Goal: Information Seeking & Learning: Learn about a topic

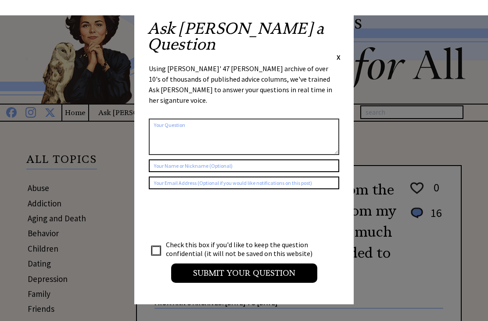
scroll to position [-1, 0]
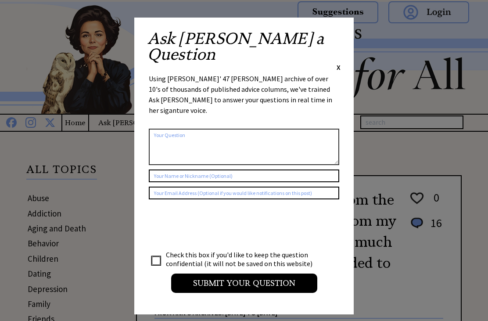
click at [338, 63] on span "X" at bounding box center [339, 67] width 4 height 9
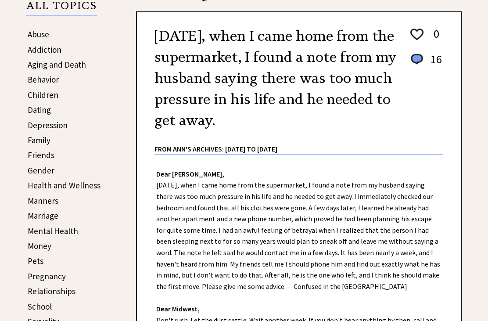
scroll to position [164, 0]
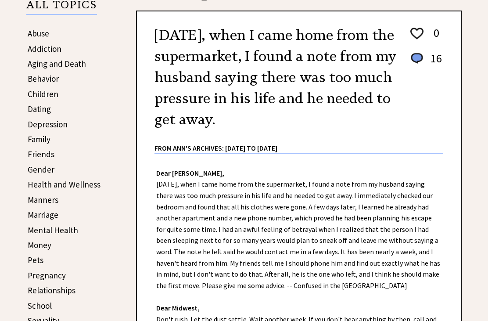
click at [48, 216] on link "Marriage" at bounding box center [43, 215] width 31 height 11
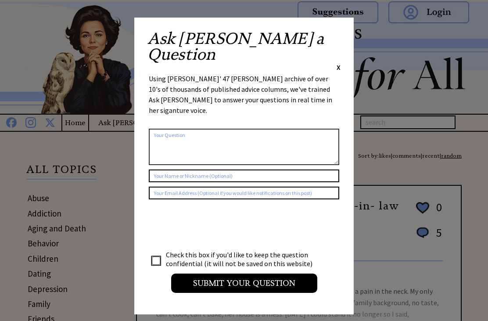
click at [340, 63] on span "X" at bounding box center [339, 67] width 4 height 9
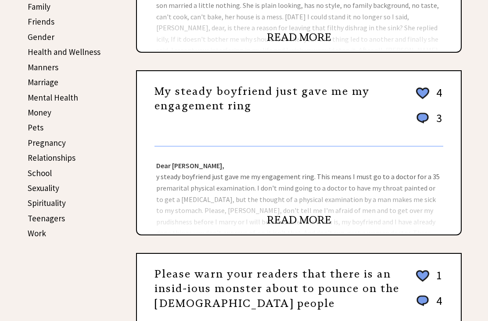
scroll to position [300, 0]
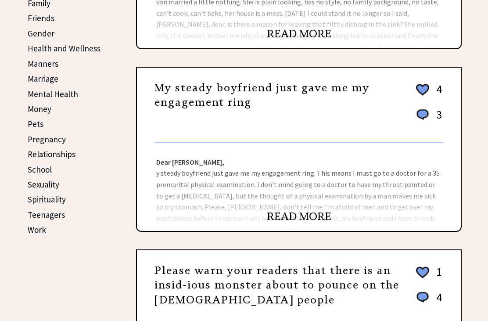
click at [305, 223] on link "READ MORE" at bounding box center [299, 216] width 65 height 13
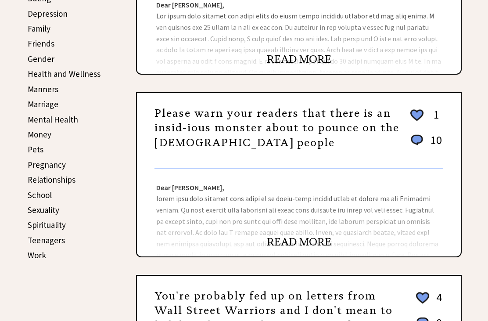
scroll to position [276, 0]
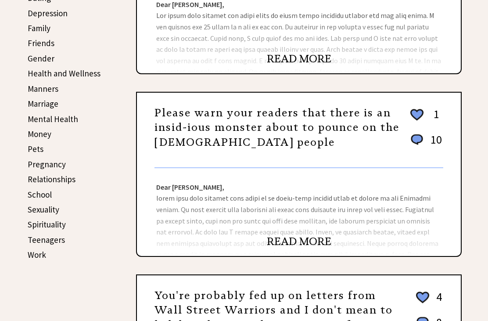
click at [310, 248] on link "READ MORE" at bounding box center [299, 241] width 65 height 13
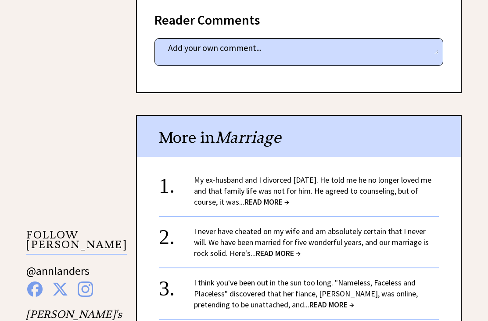
scroll to position [641, 0]
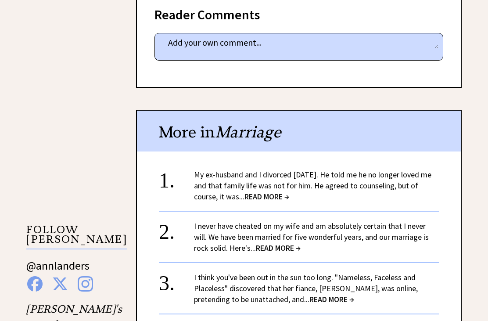
click at [277, 192] on span "READ MORE →" at bounding box center [267, 197] width 45 height 10
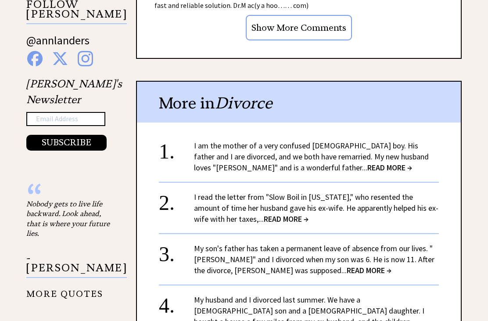
scroll to position [945, 0]
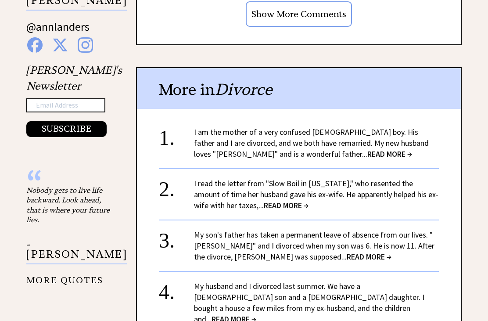
click at [266, 201] on span "READ MORE →" at bounding box center [286, 206] width 45 height 10
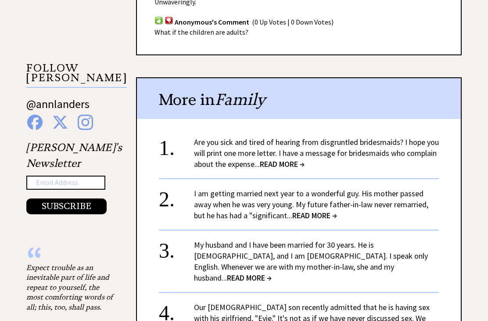
scroll to position [805, 0]
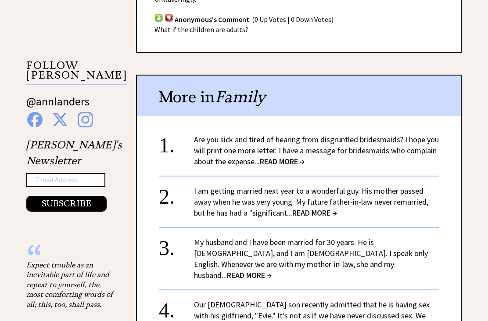
click at [279, 321] on span "READ MORE →" at bounding box center [301, 327] width 45 height 10
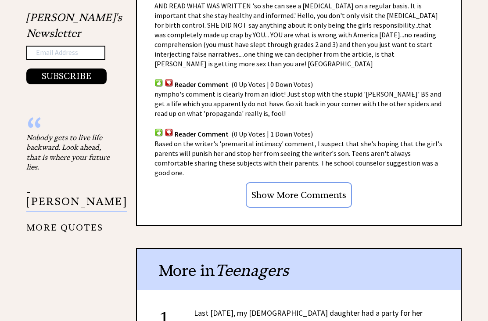
scroll to position [845, 0]
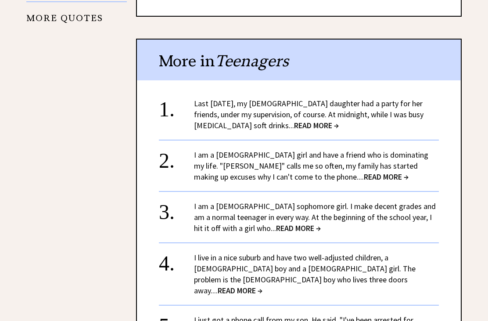
click at [276, 223] on span "READ MORE →" at bounding box center [298, 228] width 45 height 10
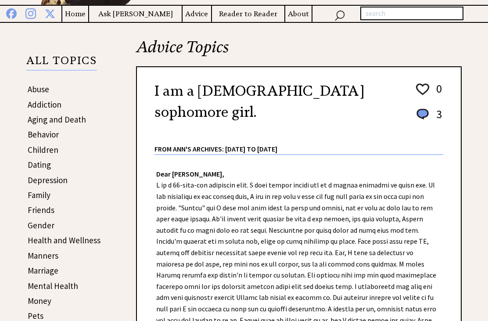
scroll to position [119, 0]
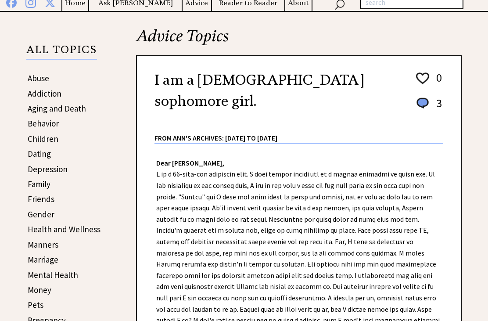
click at [46, 156] on link "Dating" at bounding box center [39, 154] width 23 height 11
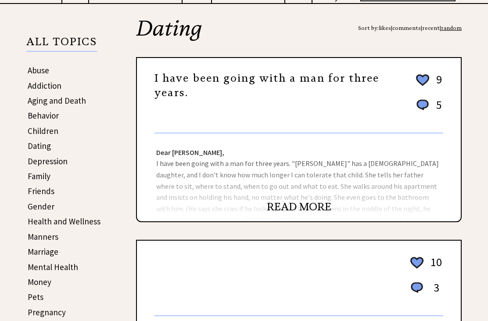
scroll to position [128, 0]
click at [311, 210] on link "READ MORE" at bounding box center [299, 206] width 65 height 13
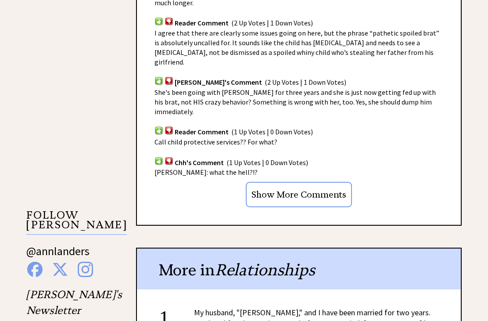
scroll to position [643, 0]
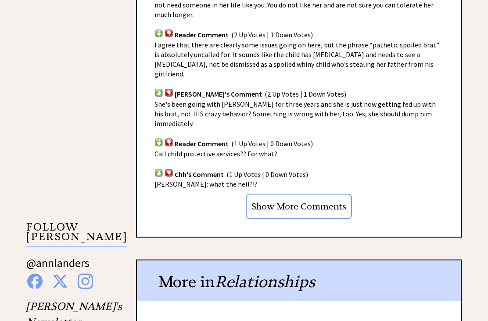
click at [457, 181] on div "Reader Comments column 2347 comment_tease Post Your Comment Reader Comment (2 U…" at bounding box center [299, 72] width 326 height 332
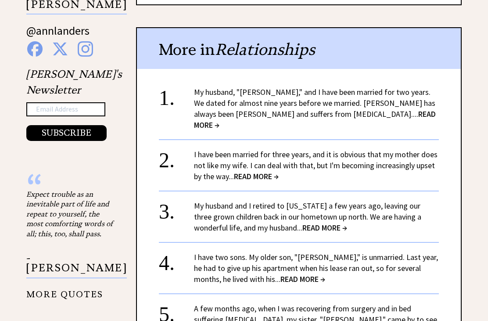
scroll to position [880, 0]
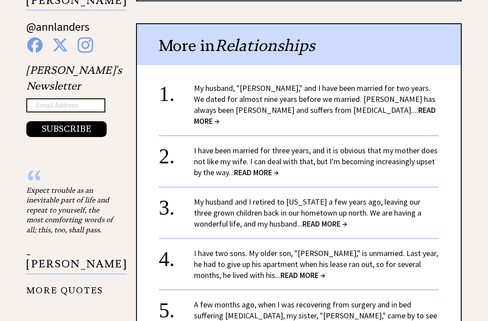
click at [454, 197] on div "1. My husband, "[PERSON_NAME]," and I have been married for two years. We dated…" at bounding box center [299, 223] width 324 height 298
click at [276, 167] on span "READ MORE →" at bounding box center [256, 172] width 45 height 10
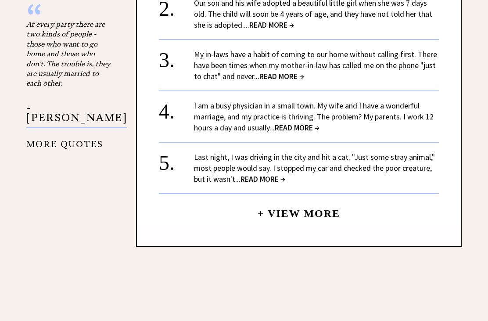
scroll to position [1049, 0]
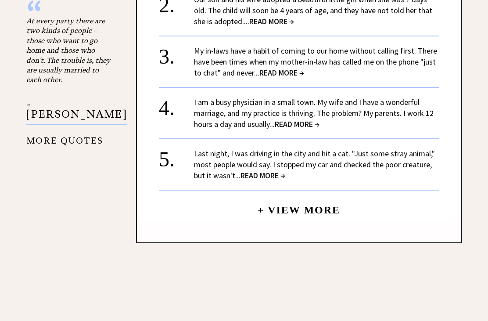
click at [307, 106] on center "+ View More" at bounding box center [299, 80] width 280 height 279
click at [300, 119] on span "READ MORE →" at bounding box center [297, 124] width 45 height 10
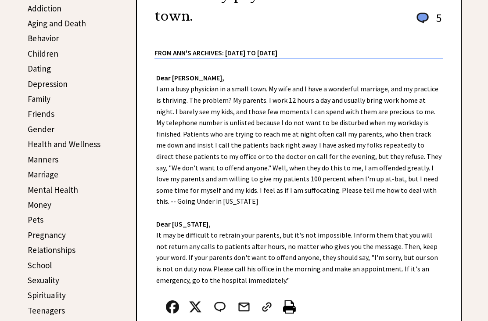
scroll to position [215, 0]
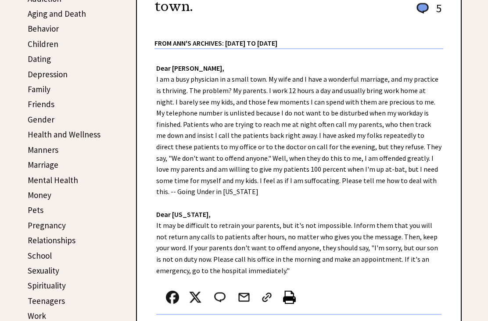
click at [48, 193] on link "Money" at bounding box center [40, 195] width 24 height 11
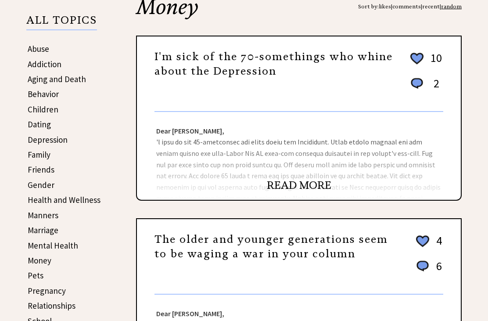
scroll to position [149, 0]
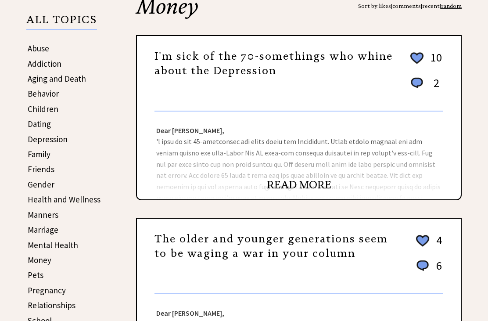
click at [312, 183] on link "READ MORE" at bounding box center [299, 185] width 65 height 13
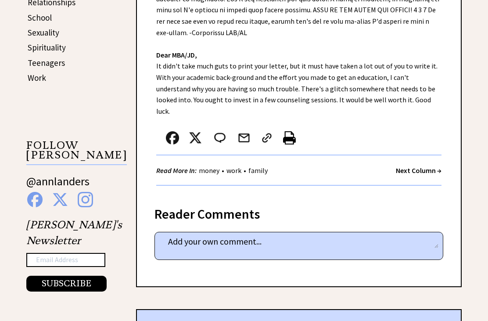
scroll to position [426, 0]
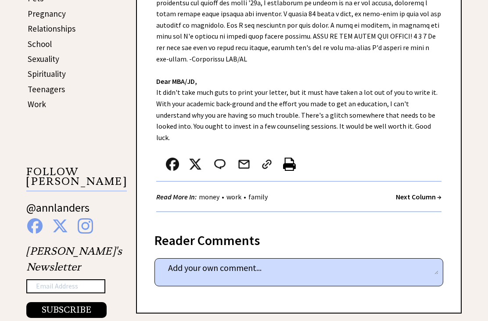
click at [242, 231] on div "Reader Comments" at bounding box center [299, 238] width 289 height 14
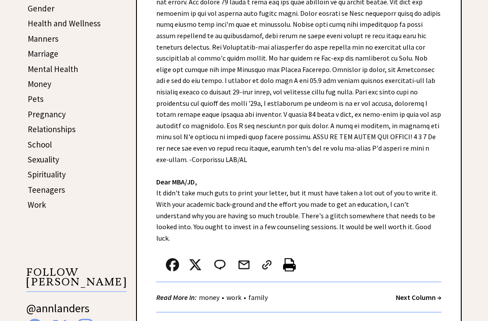
scroll to position [310, 0]
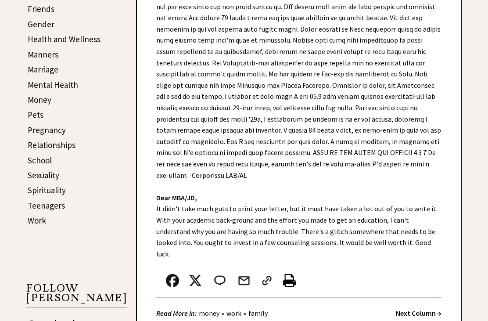
click at [45, 177] on link "Sexuality" at bounding box center [44, 175] width 32 height 11
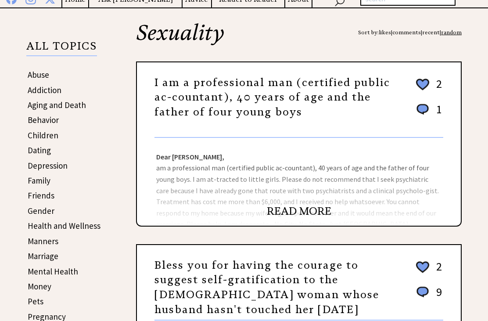
scroll to position [124, 0]
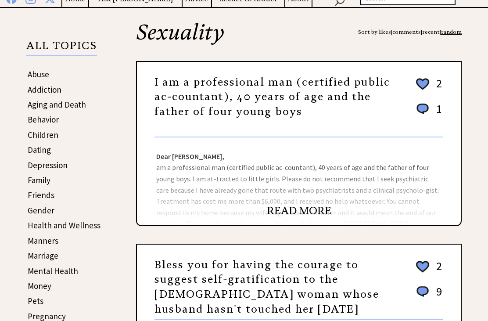
click at [306, 217] on link "READ MORE" at bounding box center [299, 210] width 65 height 13
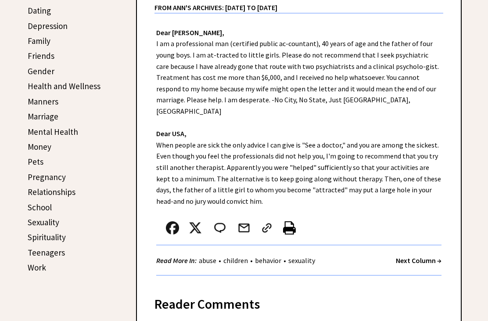
scroll to position [253, 0]
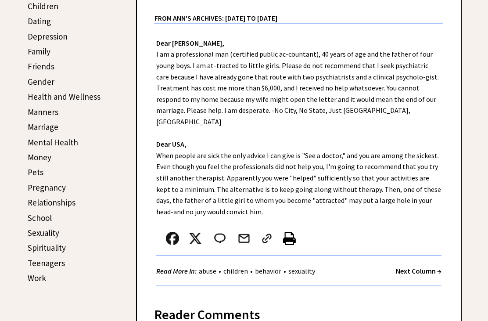
click at [43, 230] on link "Sexuality" at bounding box center [44, 233] width 32 height 11
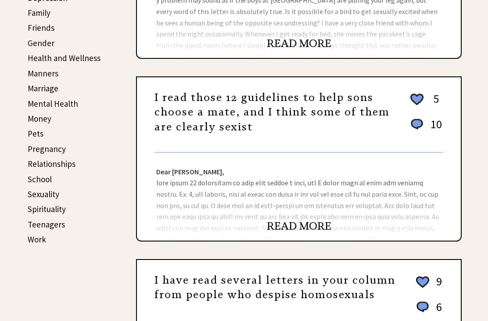
scroll to position [291, 0]
click at [307, 227] on link "READ MORE" at bounding box center [299, 226] width 65 height 13
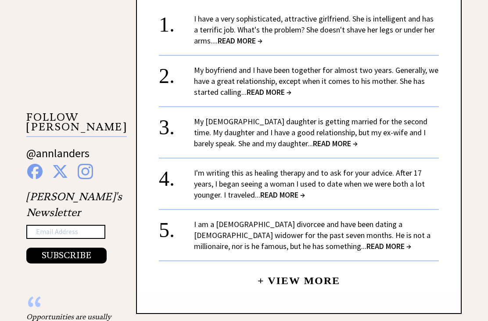
scroll to position [753, 0]
click at [270, 87] on span "READ MORE →" at bounding box center [269, 92] width 45 height 10
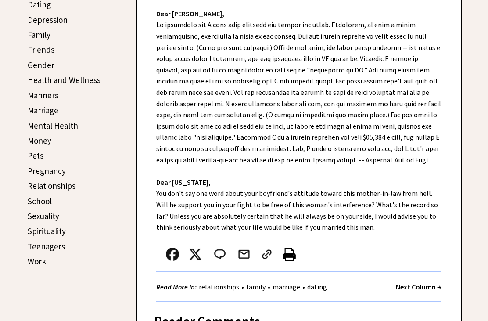
scroll to position [255, 0]
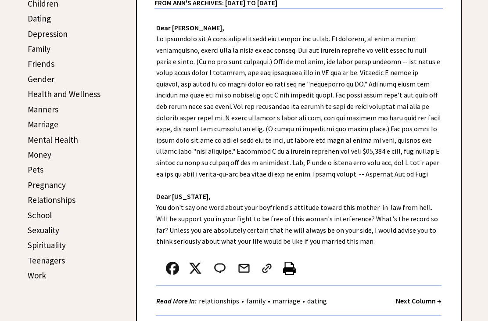
click at [48, 232] on link "Sexuality" at bounding box center [44, 230] width 32 height 11
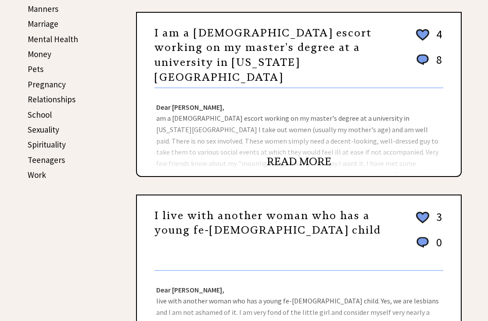
scroll to position [357, 0]
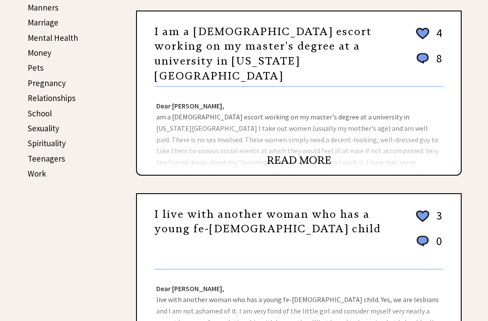
click at [303, 164] on link "READ MORE" at bounding box center [299, 160] width 65 height 13
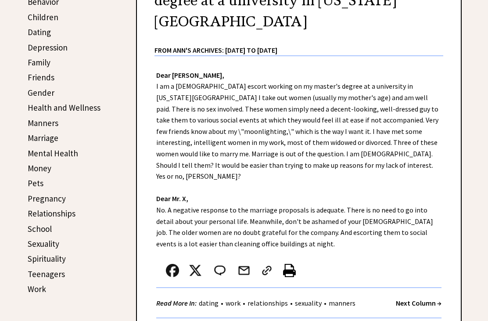
scroll to position [247, 0]
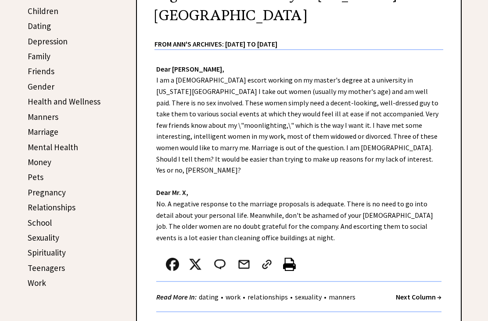
click at [42, 238] on link "Sexuality" at bounding box center [44, 238] width 32 height 11
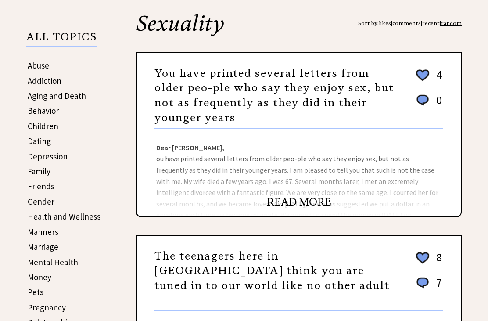
scroll to position [134, 0]
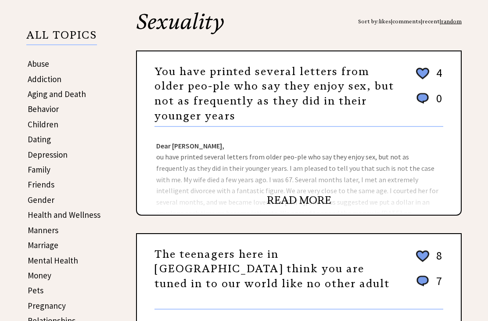
click at [311, 202] on link "READ MORE" at bounding box center [299, 200] width 65 height 13
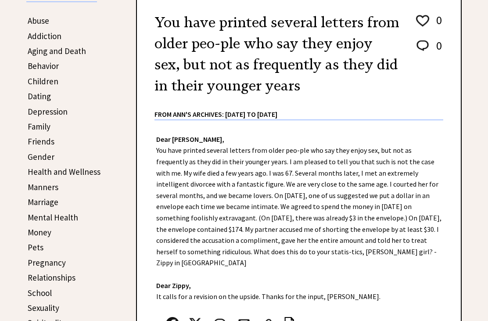
scroll to position [178, 0]
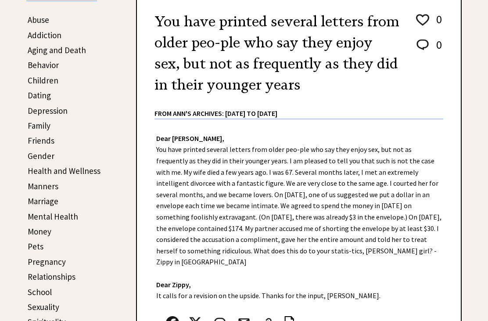
click at [48, 309] on link "Sexuality" at bounding box center [44, 307] width 32 height 11
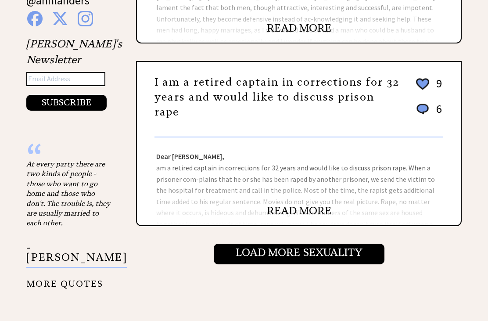
scroll to position [906, 0]
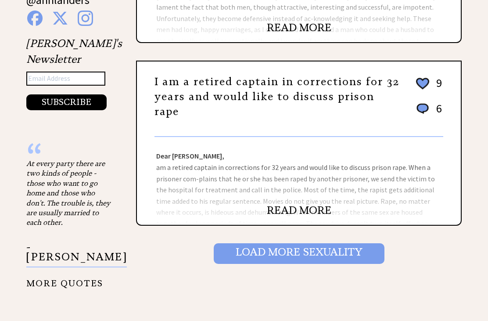
click at [320, 244] on input "Load More Sexuality" at bounding box center [299, 254] width 171 height 20
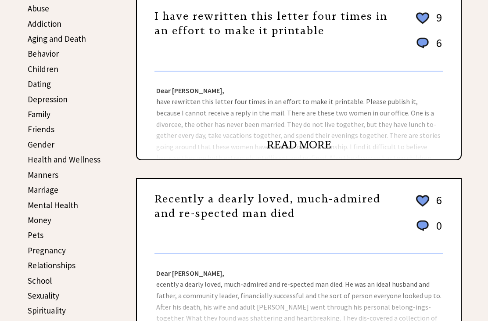
scroll to position [190, 0]
click at [305, 146] on link "READ MORE" at bounding box center [299, 144] width 65 height 13
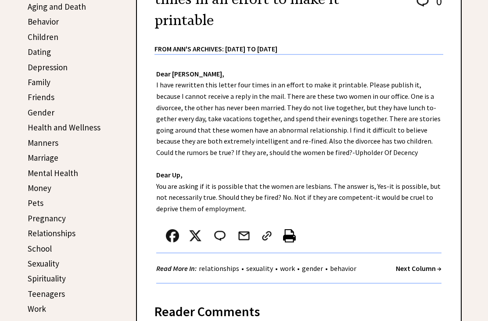
scroll to position [218, 0]
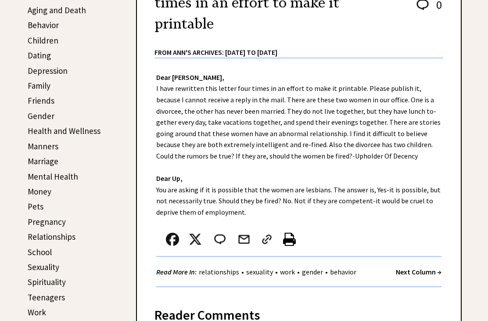
click at [263, 274] on link "sexuality" at bounding box center [259, 271] width 31 height 9
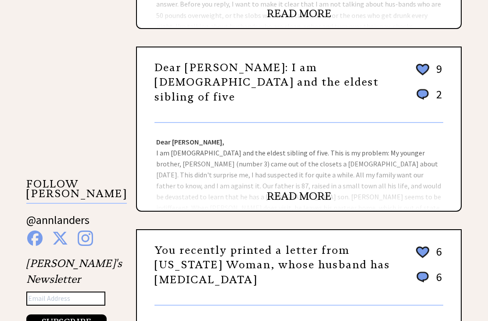
scroll to position [697, 0]
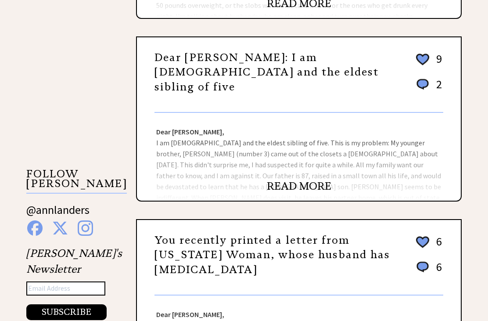
click at [305, 191] on link "READ MORE" at bounding box center [299, 186] width 65 height 13
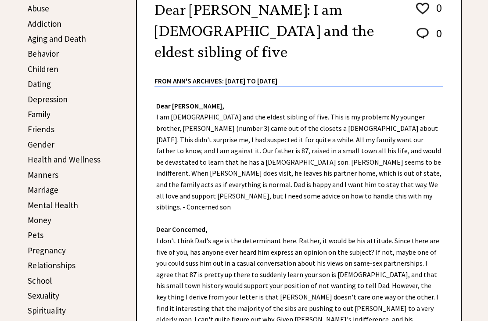
scroll to position [190, 0]
click at [455, 201] on div "Dear [PERSON_NAME], I am [DEMOGRAPHIC_DATA] and the eldest sibling of five. Thi…" at bounding box center [299, 262] width 324 height 350
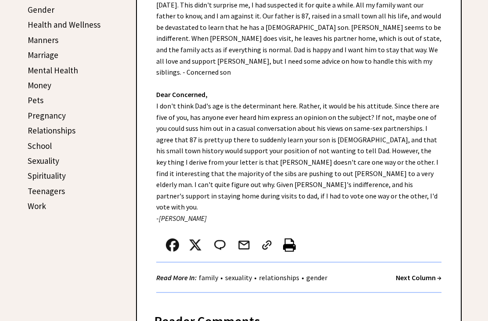
scroll to position [329, 0]
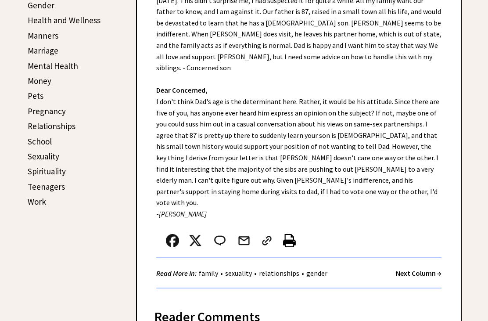
click at [248, 269] on link "sexuality" at bounding box center [238, 273] width 31 height 9
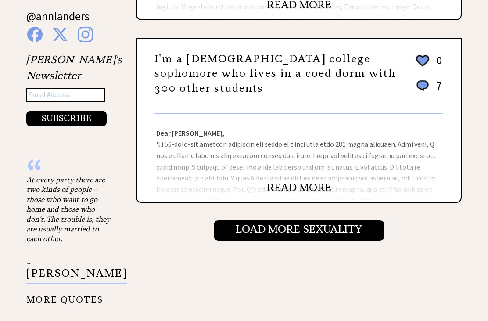
scroll to position [893, 0]
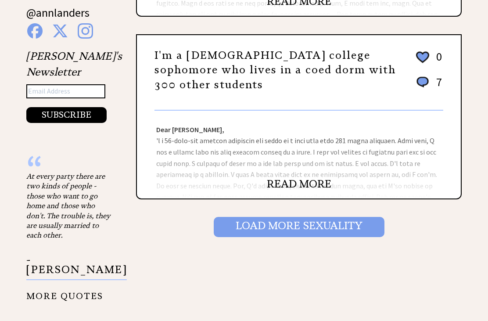
click at [318, 230] on input "Load More Sexuality" at bounding box center [299, 227] width 171 height 20
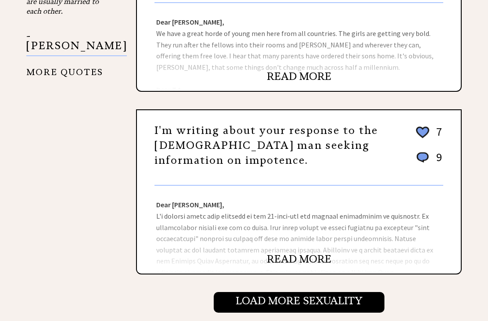
scroll to position [848, 0]
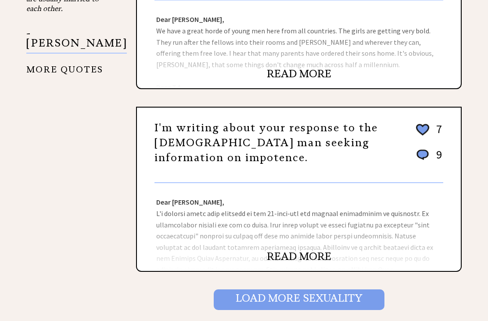
click at [307, 289] on input "Load More Sexuality" at bounding box center [299, 299] width 171 height 20
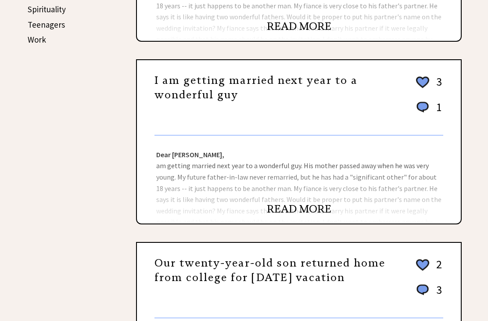
scroll to position [491, 0]
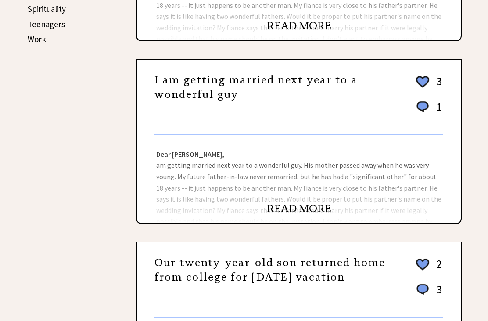
click at [313, 216] on link "READ MORE" at bounding box center [299, 208] width 65 height 13
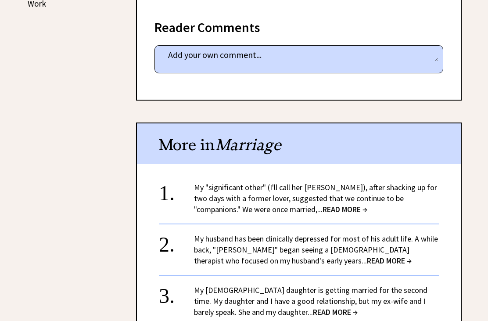
scroll to position [528, 0]
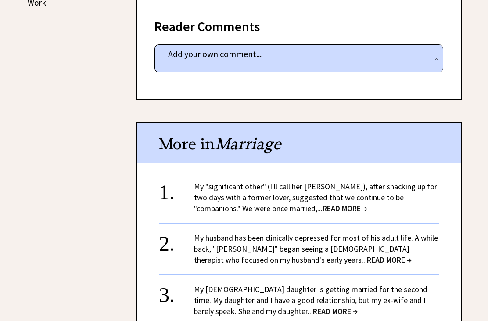
click at [323, 204] on span "READ MORE →" at bounding box center [345, 209] width 45 height 10
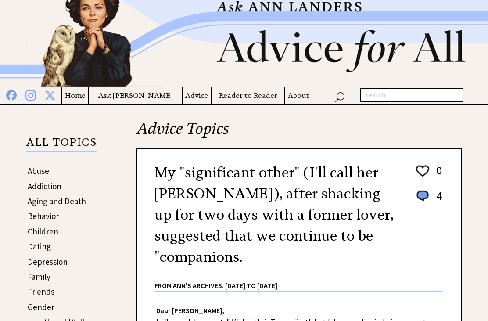
scroll to position [26, 0]
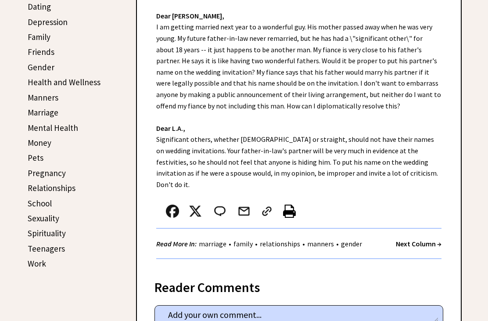
scroll to position [267, 0]
click at [47, 218] on link "Sexuality" at bounding box center [44, 218] width 32 height 11
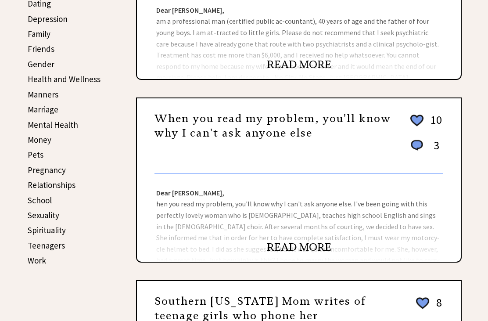
scroll to position [270, 0]
click at [307, 253] on link "READ MORE" at bounding box center [299, 247] width 65 height 13
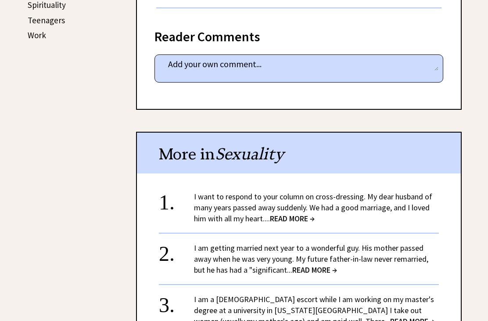
scroll to position [496, 0]
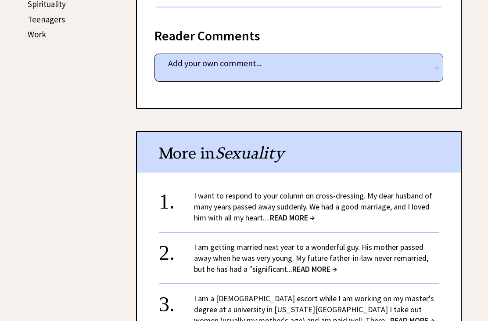
click at [298, 213] on span "READ MORE →" at bounding box center [292, 218] width 45 height 10
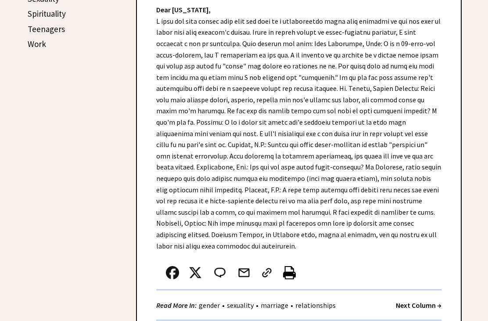
scroll to position [488, 0]
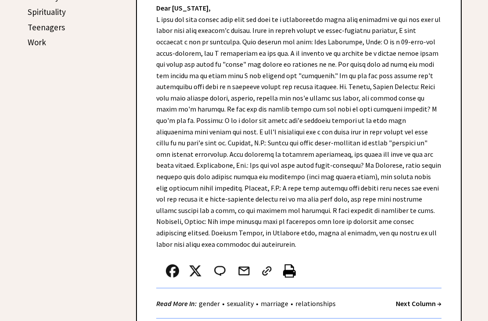
click at [449, 209] on div "Dear [PERSON_NAME], Dear [US_STATE], Read More In: gender • sexuality • marriag…" at bounding box center [299, 47] width 324 height 543
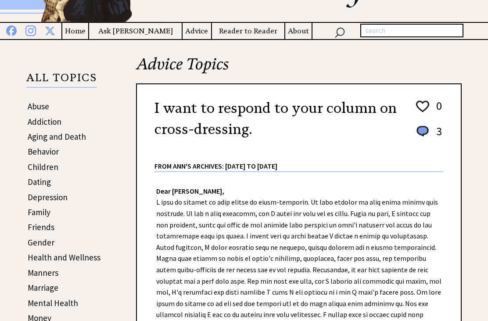
scroll to position [0, 0]
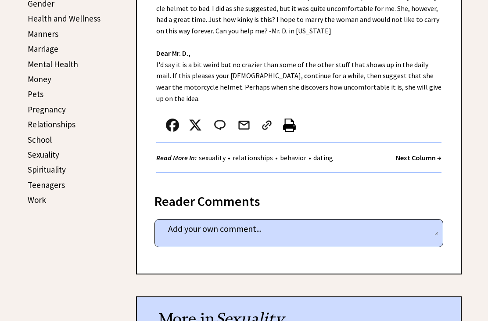
scroll to position [322, 0]
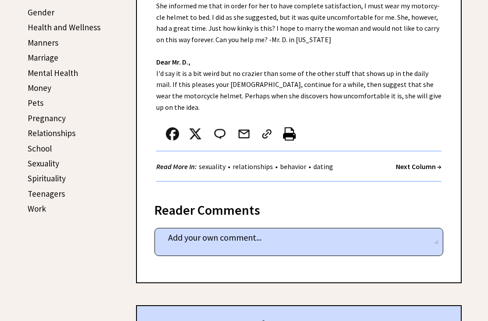
click at [54, 163] on link "Sexuality" at bounding box center [44, 164] width 32 height 11
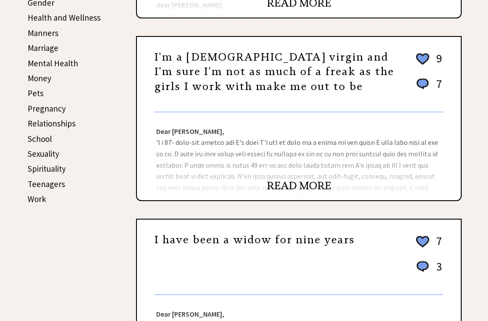
scroll to position [332, 0]
click at [307, 187] on link "READ MORE" at bounding box center [299, 185] width 65 height 13
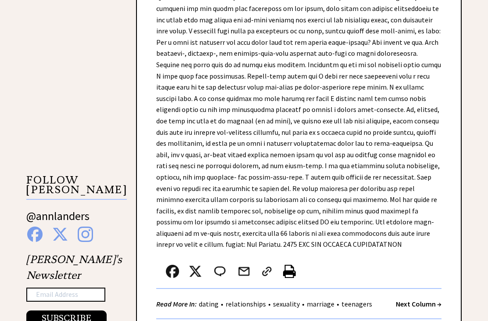
scroll to position [690, 0]
click at [298, 300] on link "sexuality" at bounding box center [286, 304] width 31 height 9
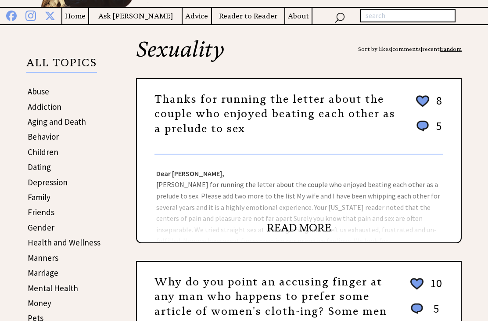
scroll to position [119, 0]
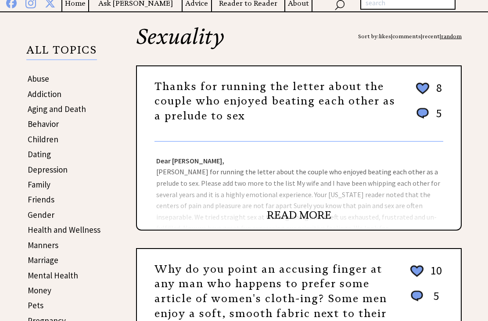
click at [301, 222] on link "READ MORE" at bounding box center [299, 215] width 65 height 13
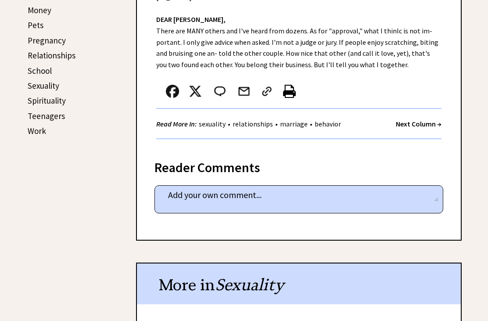
scroll to position [398, 0]
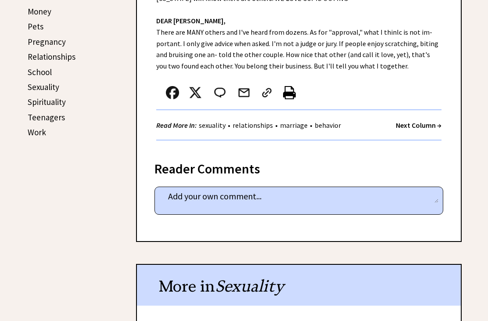
click at [241, 172] on div "Reader Comments" at bounding box center [299, 166] width 289 height 14
click at [401, 166] on div "Reader Comments" at bounding box center [299, 166] width 289 height 14
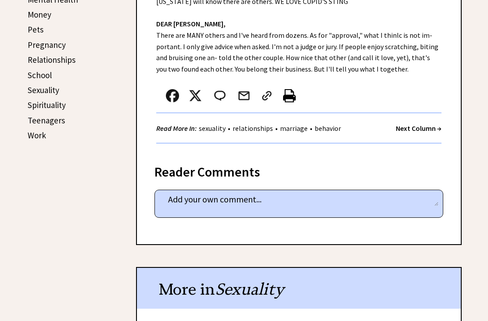
click at [217, 130] on link "sexuality" at bounding box center [212, 128] width 31 height 9
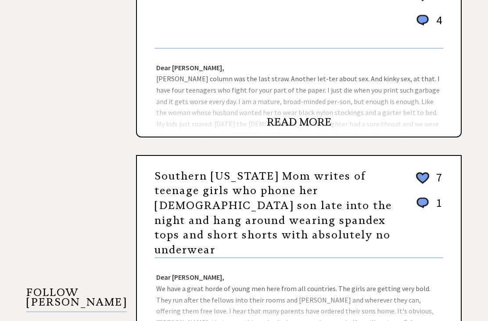
scroll to position [579, 0]
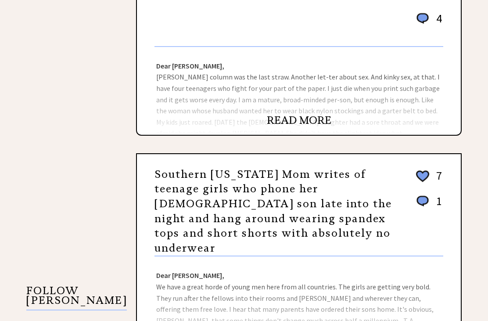
click at [312, 127] on link "READ MORE" at bounding box center [299, 120] width 65 height 13
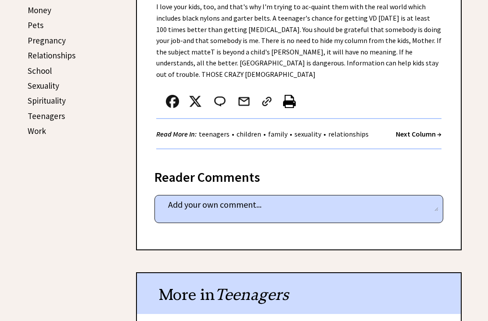
scroll to position [399, 0]
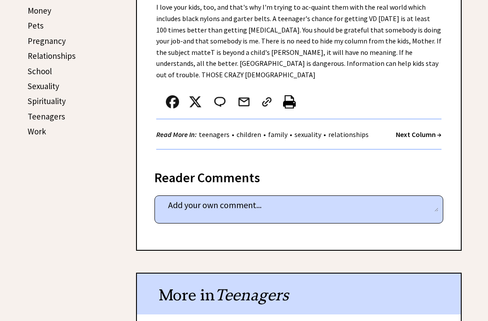
click at [318, 130] on link "sexuality" at bounding box center [308, 134] width 31 height 9
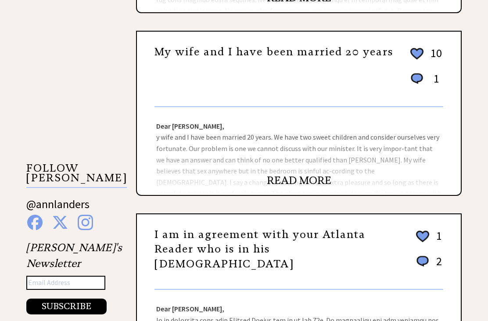
scroll to position [702, 0]
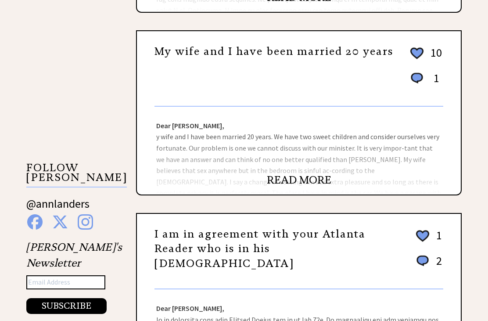
click at [308, 187] on link "READ MORE" at bounding box center [299, 180] width 65 height 13
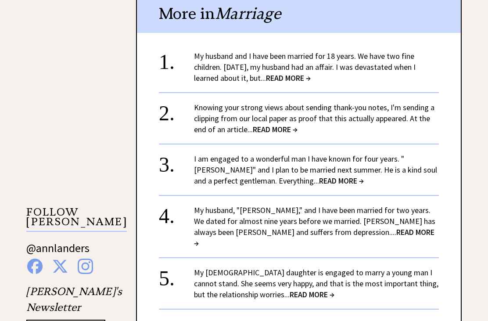
scroll to position [659, 0]
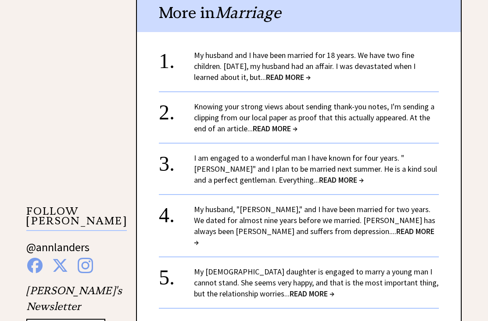
click at [306, 72] on span "READ MORE →" at bounding box center [288, 77] width 45 height 10
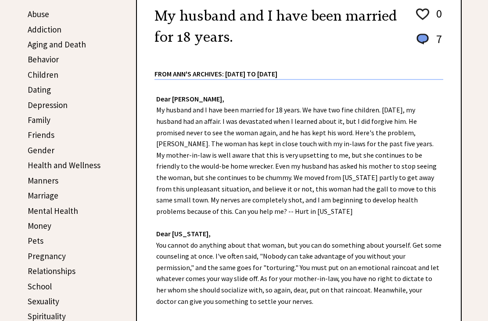
scroll to position [184, 0]
click at [49, 302] on link "Sexuality" at bounding box center [44, 301] width 32 height 11
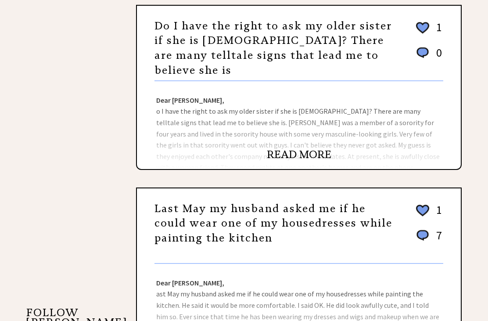
scroll to position [539, 0]
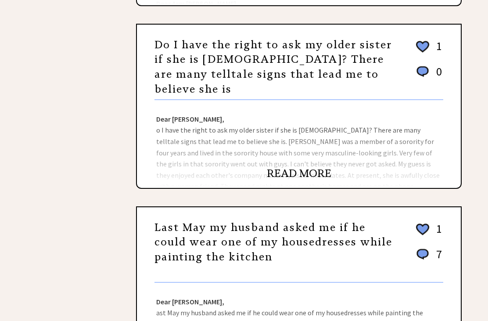
click at [305, 167] on link "READ MORE" at bounding box center [299, 173] width 65 height 13
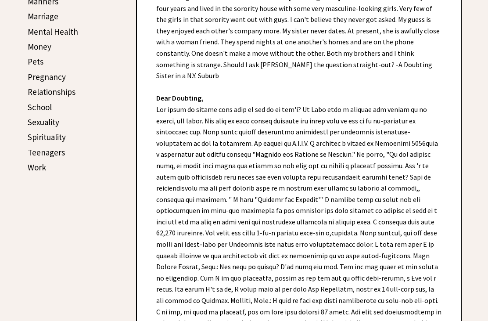
scroll to position [383, 0]
